Goal: Download file/media

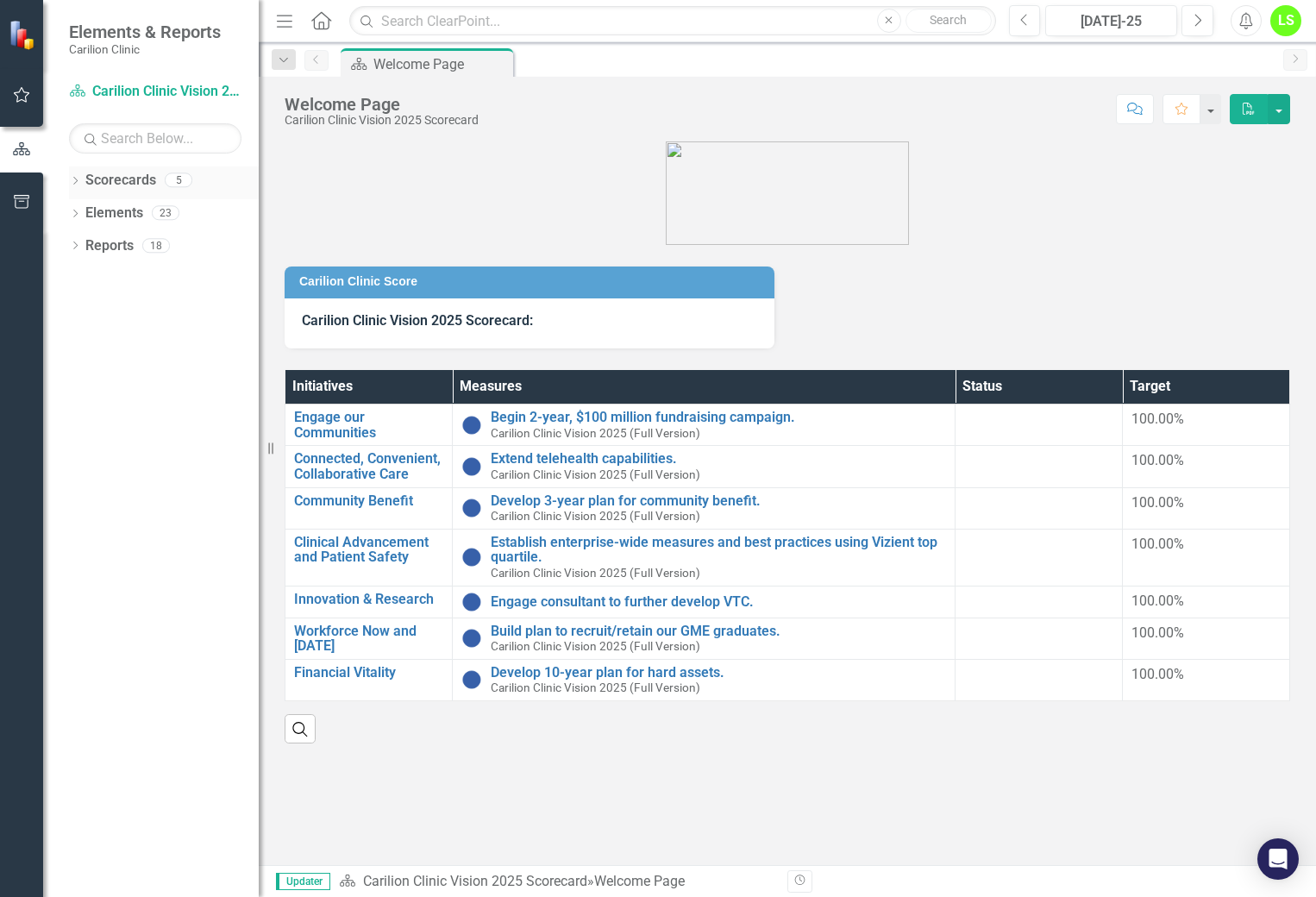
click at [77, 179] on icon "Dropdown" at bounding box center [75, 182] width 12 height 9
click at [82, 212] on icon "Dropdown" at bounding box center [84, 212] width 13 height 10
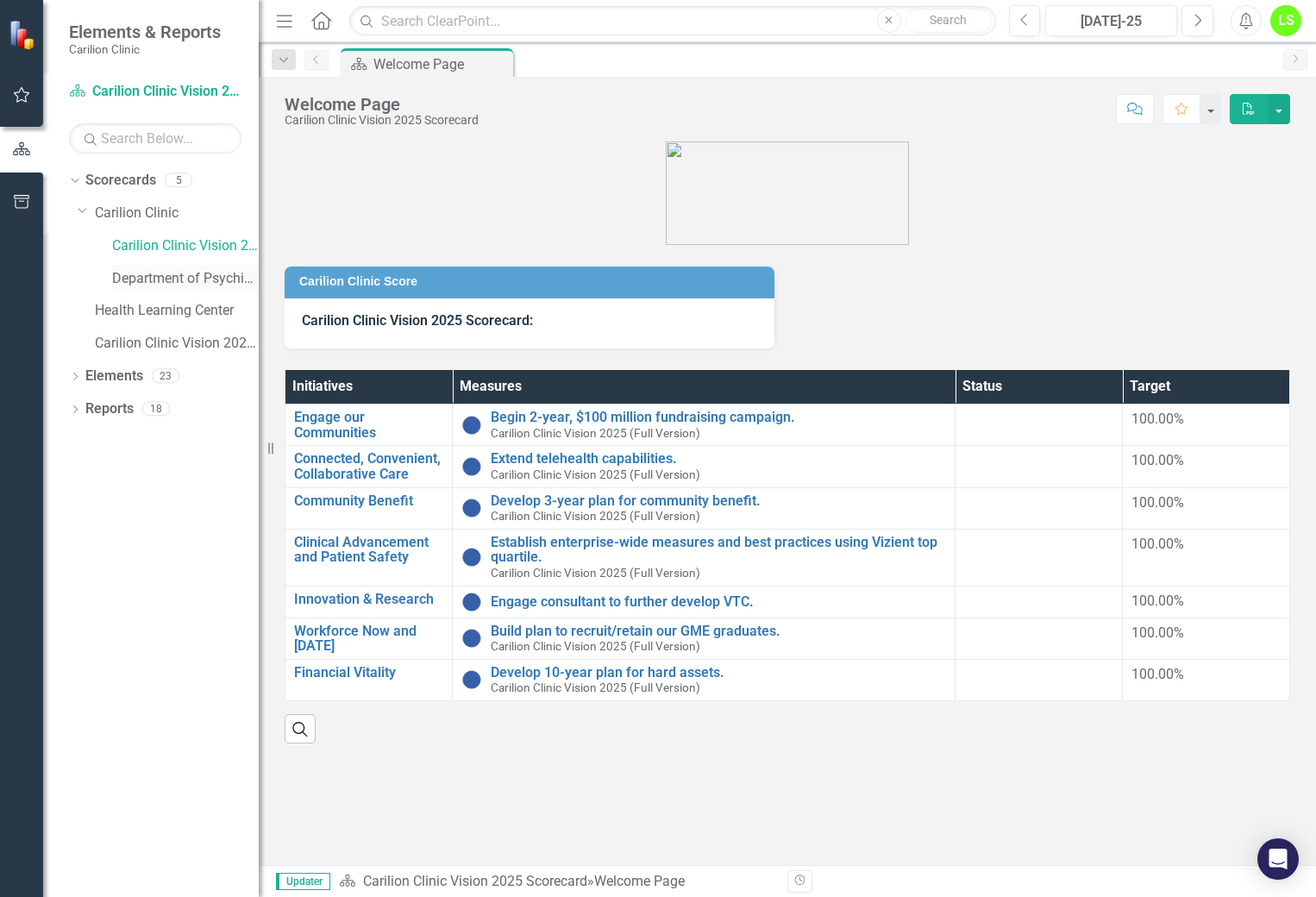
click at [126, 279] on link "Department of Psychiatry" at bounding box center [185, 279] width 147 height 20
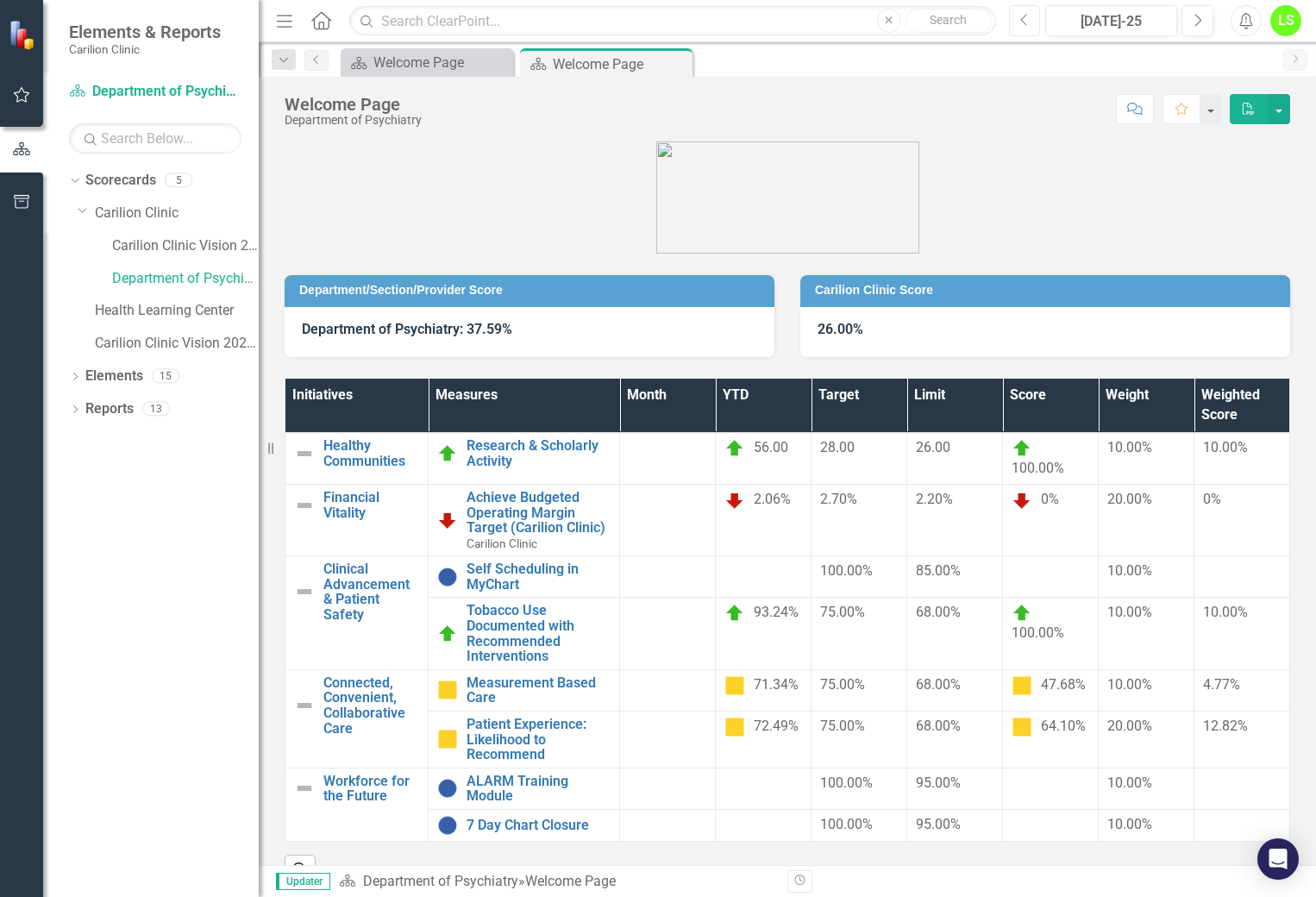
click at [1015, 16] on button "Previous" at bounding box center [1025, 21] width 32 height 31
click at [1277, 111] on button "button" at bounding box center [1279, 109] width 22 height 30
click at [1244, 178] on link "PDF Export to PDF" at bounding box center [1219, 175] width 140 height 32
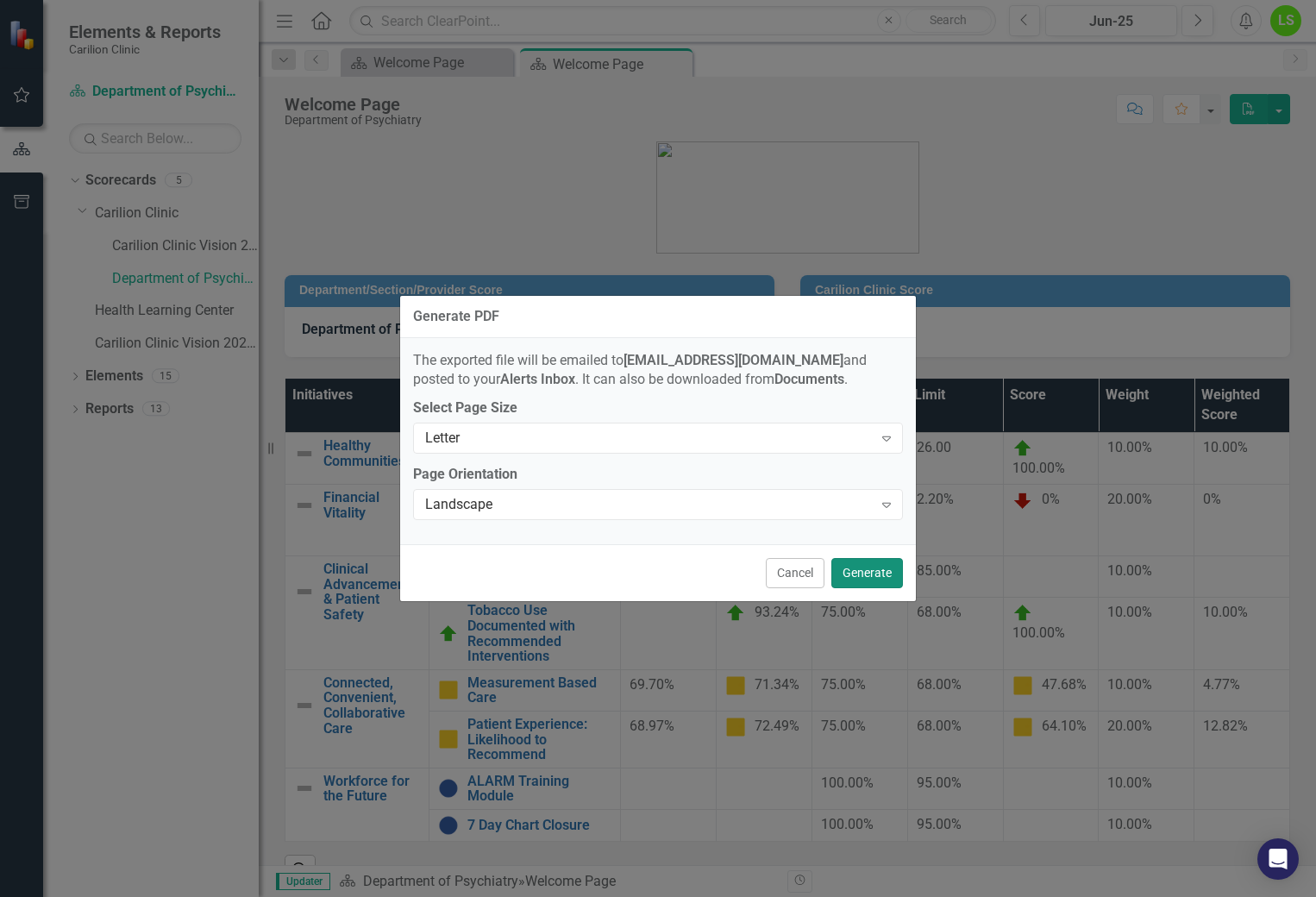
click at [862, 574] on button "Generate" at bounding box center [867, 573] width 72 height 30
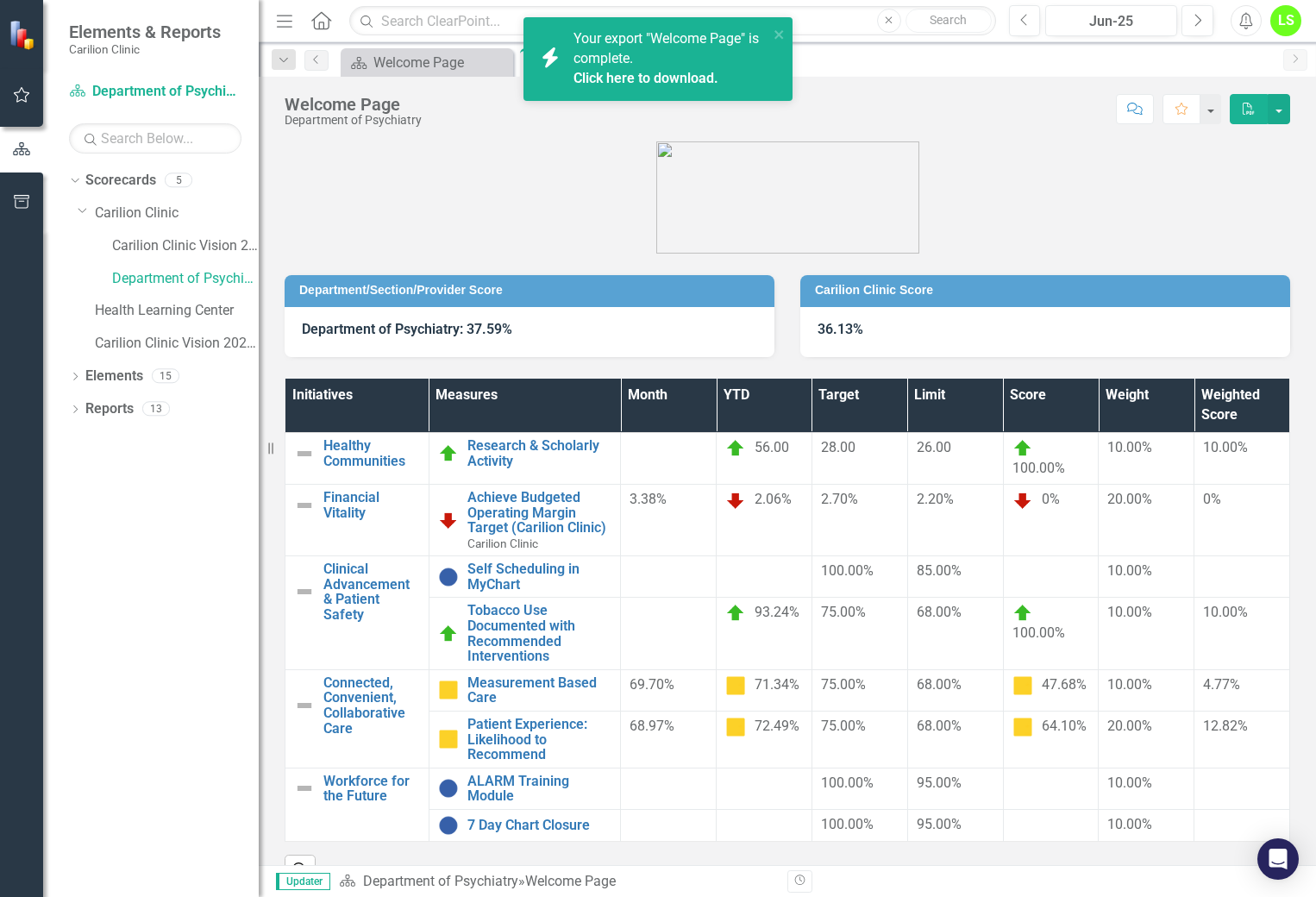
click at [646, 75] on link "Click here to download." at bounding box center [646, 78] width 145 height 16
